Goal: Entertainment & Leisure: Consume media (video, audio)

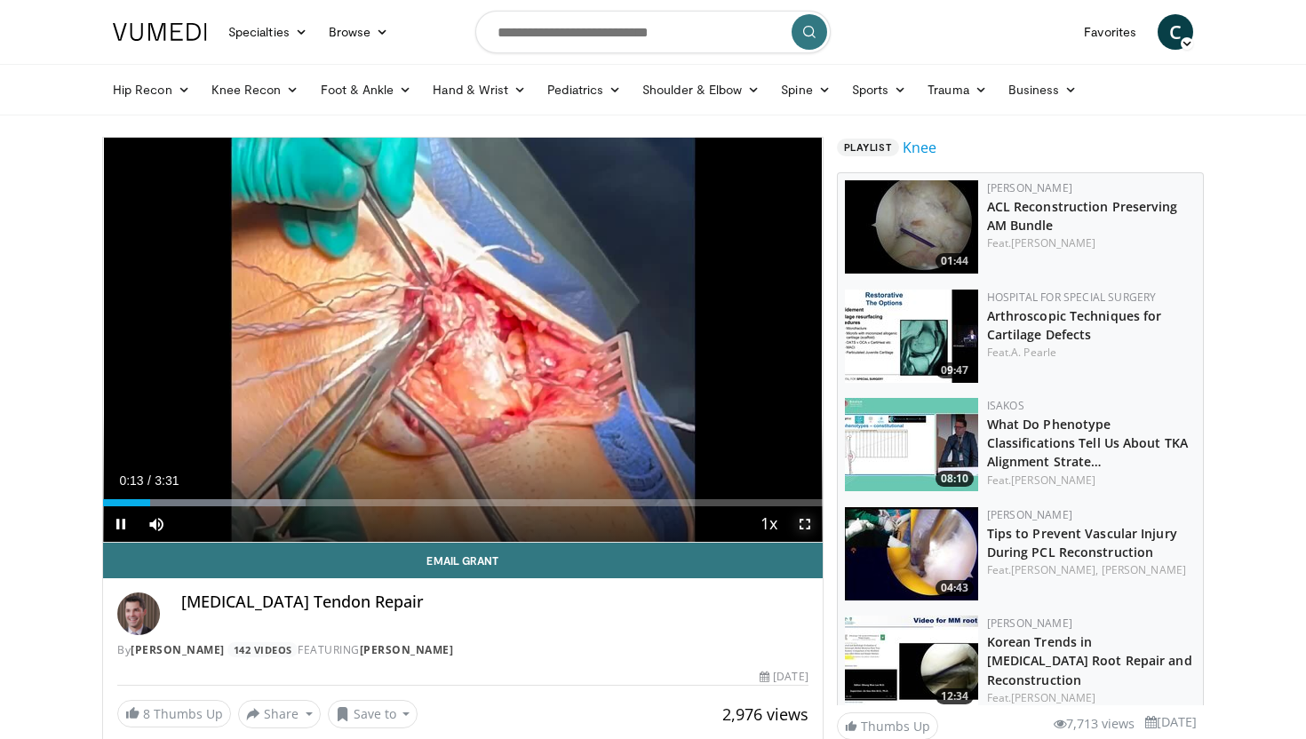
click at [805, 525] on span "Video Player" at bounding box center [805, 524] width 36 height 36
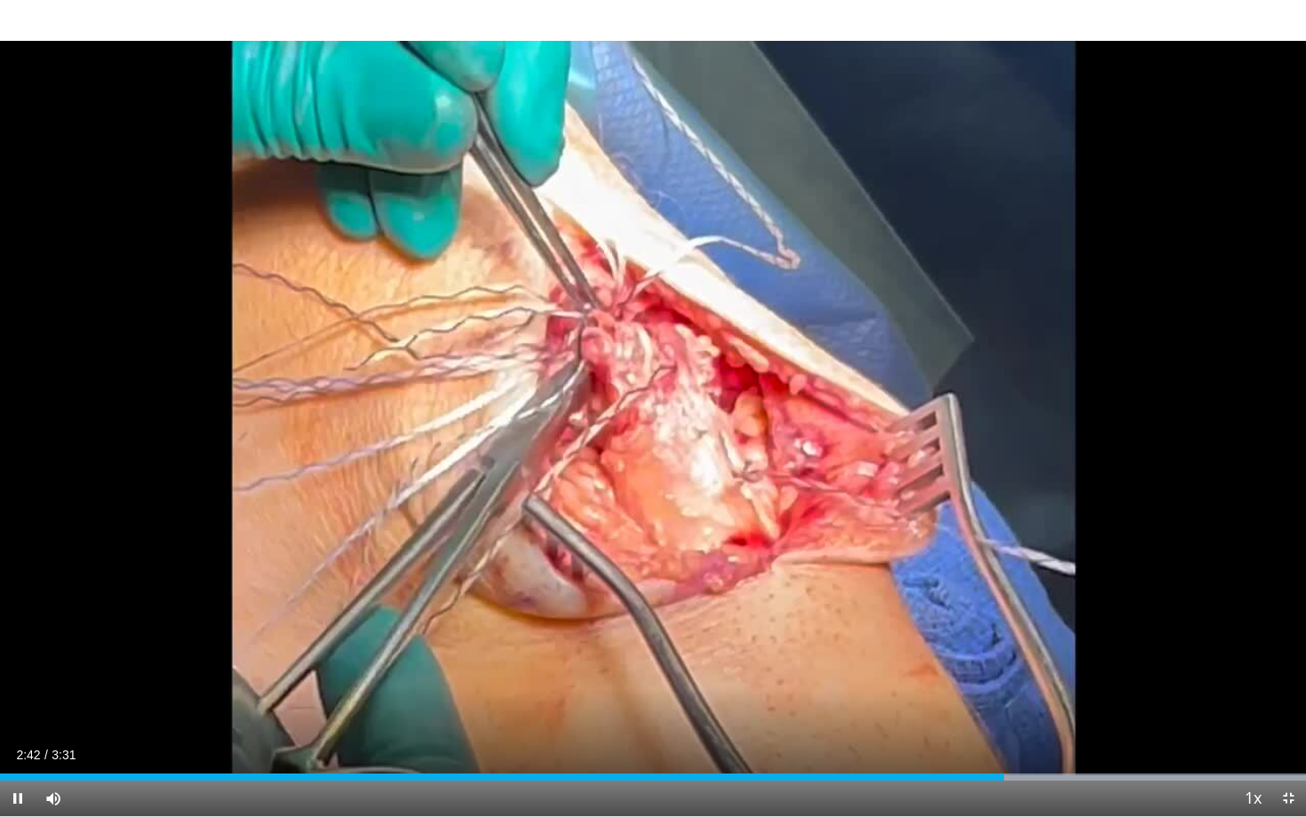
click at [404, 738] on div "Current Time 2:42 / Duration 3:31 Pause Skip Backward Skip Forward Mute Loaded …" at bounding box center [653, 799] width 1306 height 36
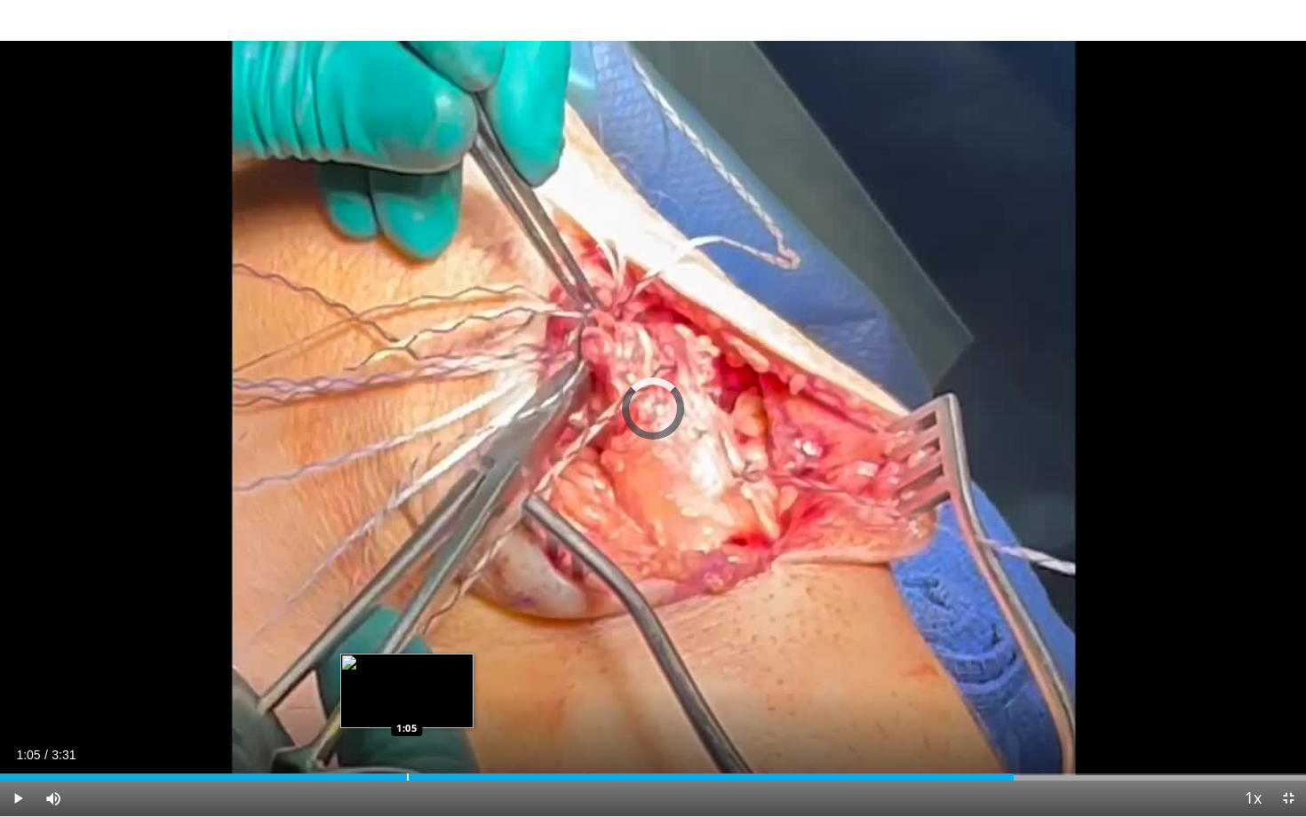
click at [407, 738] on div "Loaded : 0.00% 1:05 1:05" at bounding box center [653, 772] width 1306 height 17
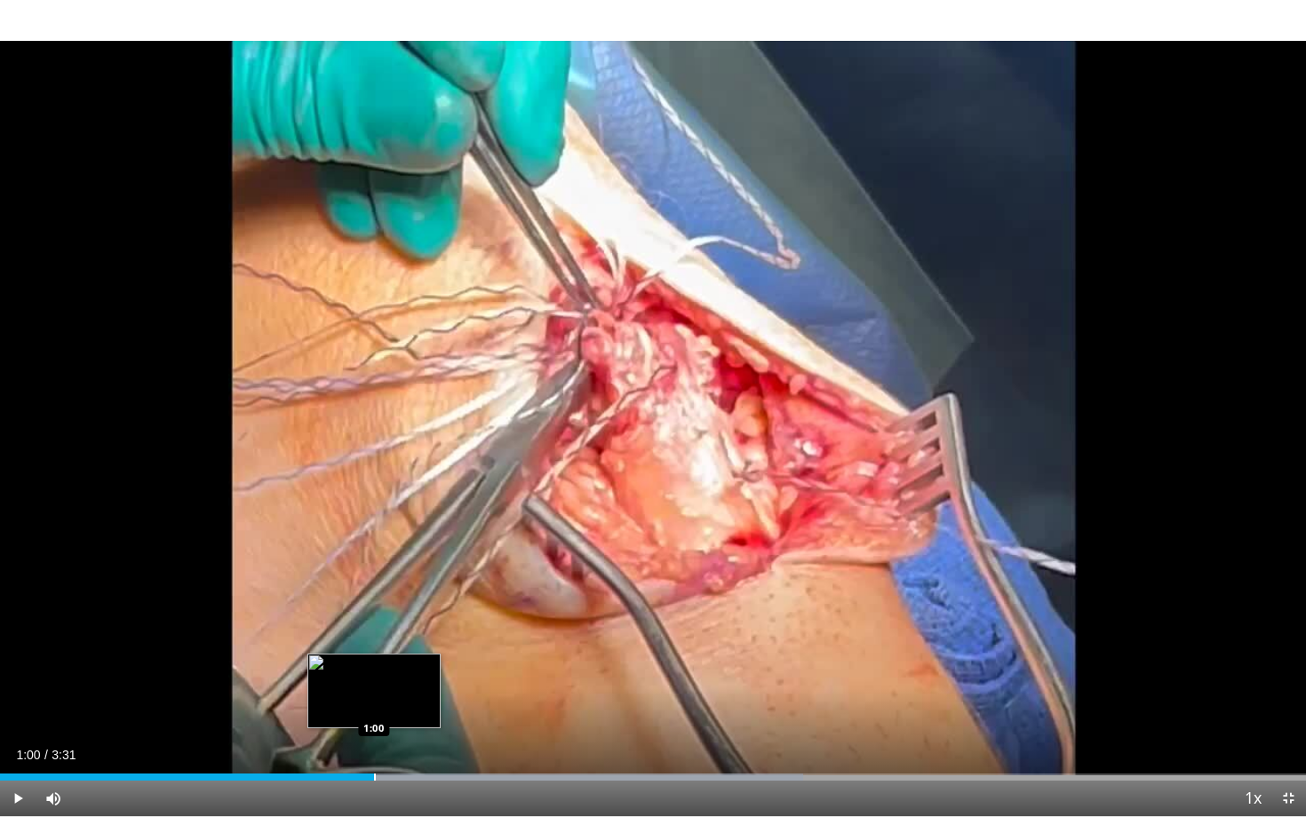
click at [374, 738] on div "Loaded : 61.51% 1:00 1:00" at bounding box center [653, 777] width 1306 height 7
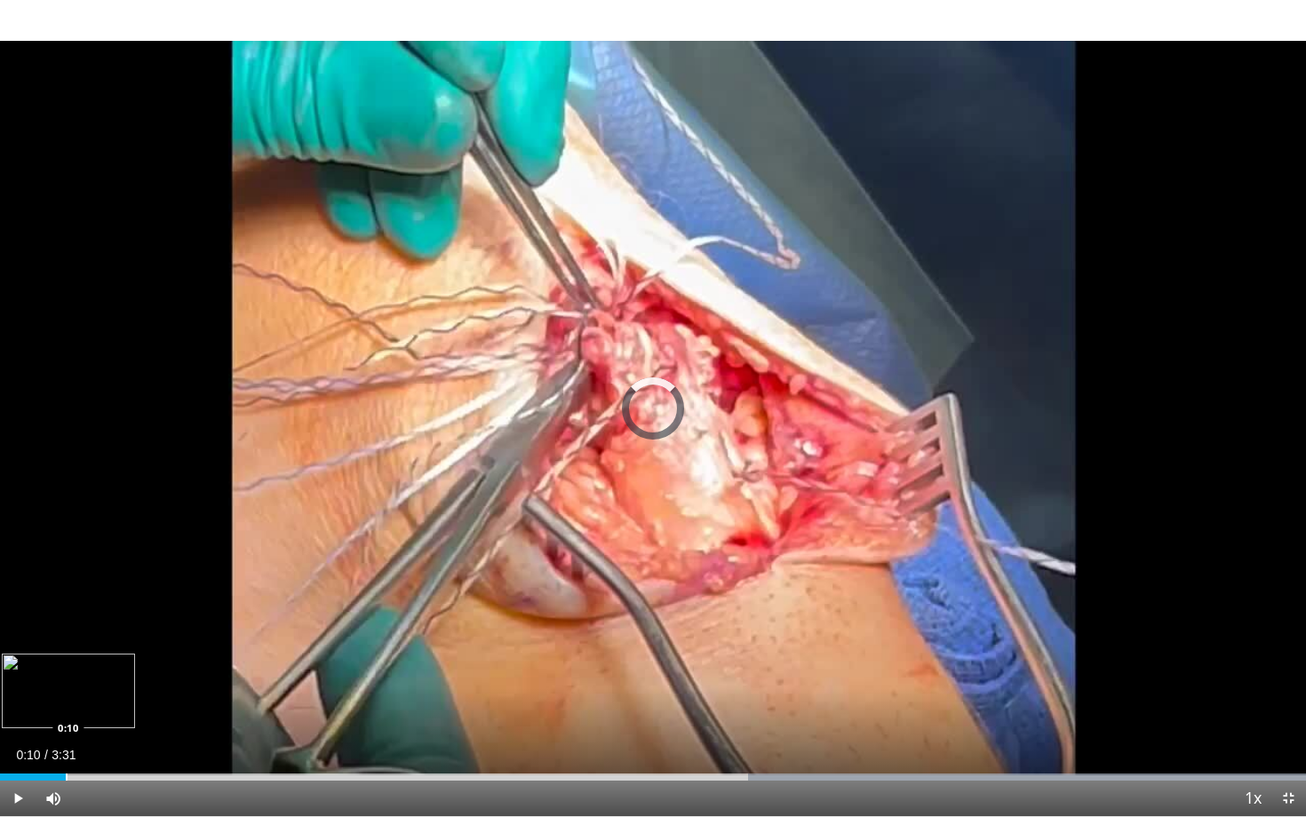
click at [66, 738] on div "Progress Bar" at bounding box center [67, 777] width 2 height 7
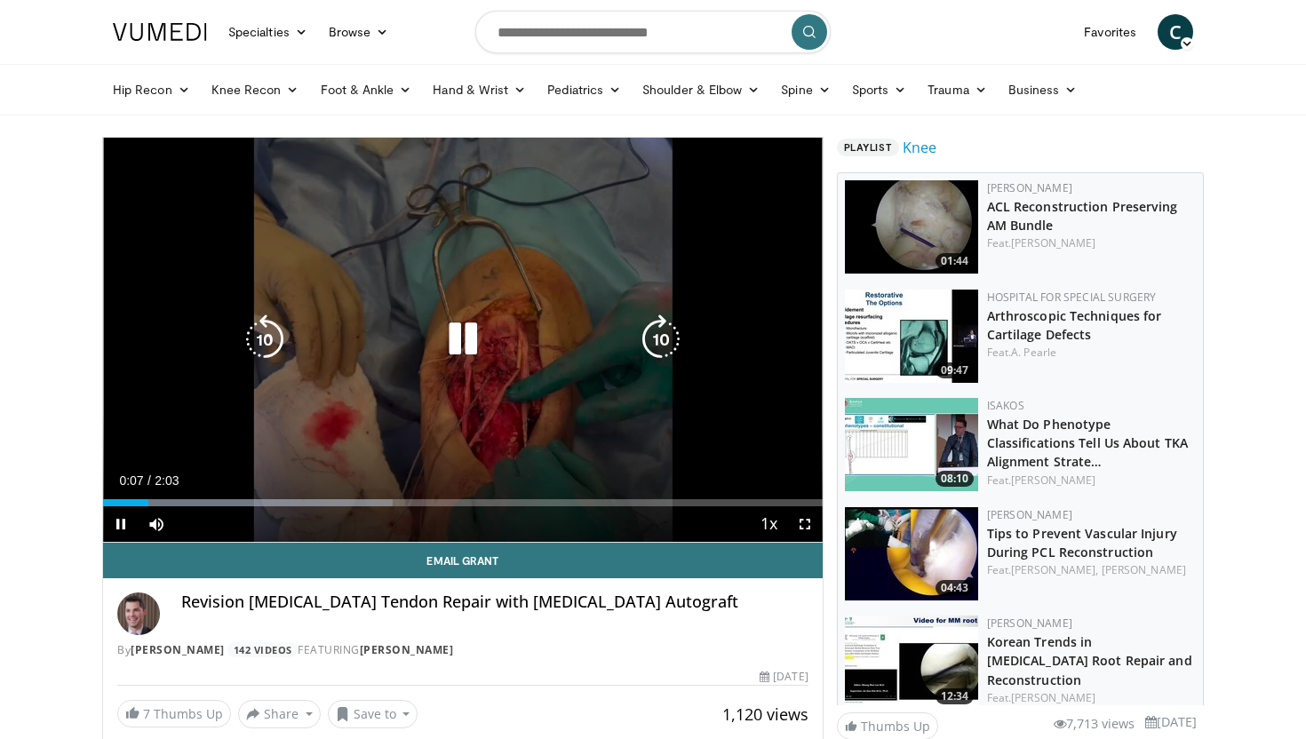
click at [480, 381] on div "10 seconds Tap to unmute" at bounding box center [463, 340] width 720 height 404
